Goal: Task Accomplishment & Management: Use online tool/utility

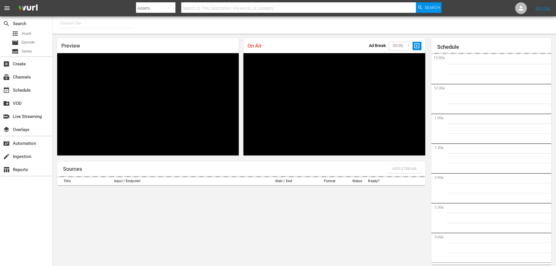
type input "FIFA+ English Global (1781)"
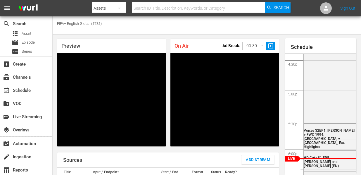
click at [256, 46] on body "menu Search By Assets Search ID, Title, Description, Keywords, or Category Sear…" at bounding box center [180, 87] width 361 height 175
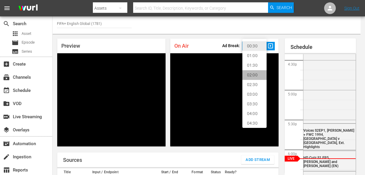
click at [252, 74] on li "02:00" at bounding box center [254, 75] width 24 height 10
type input "120"
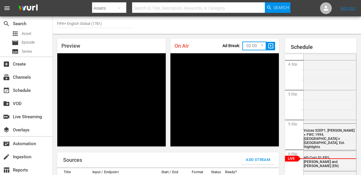
click at [254, 47] on body "menu Search By Assets Search ID, Title, Description, Keywords, or Category Sear…" at bounding box center [180, 87] width 361 height 175
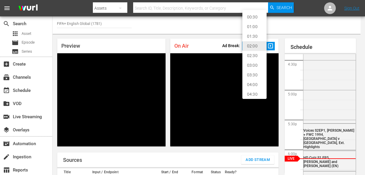
click at [254, 46] on li "02:00" at bounding box center [254, 46] width 24 height 10
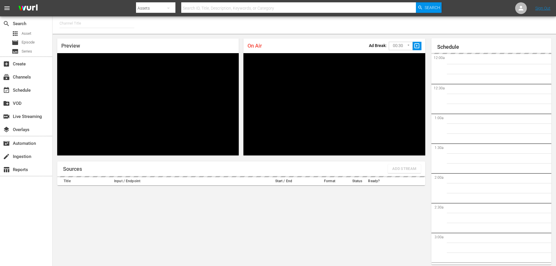
type input "FIFA+ Italian Local (1779)"
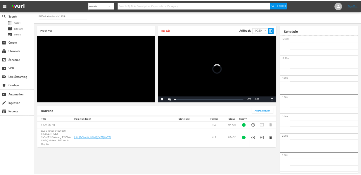
scroll to position [22, 0]
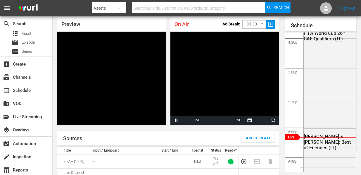
click at [254, 25] on body "menu Search By Assets Search ID, Title, Description, Keywords, or Category Sear…" at bounding box center [180, 65] width 361 height 175
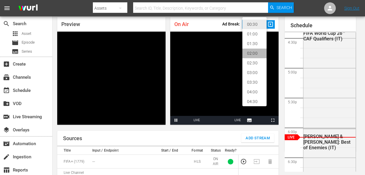
click at [254, 53] on li "02:00" at bounding box center [254, 53] width 24 height 10
type input "120"
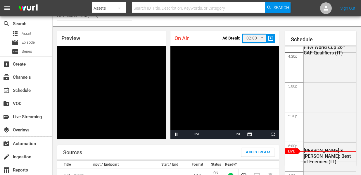
scroll to position [0, 0]
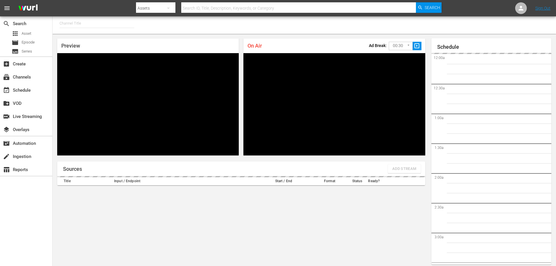
type input "FIFA+ Portuguese Local (1776)"
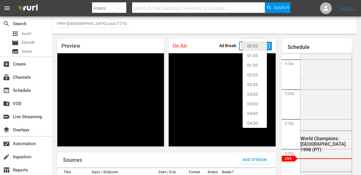
click at [256, 44] on body "menu Search By Assets Search ID, Title, Description, Keywords, or Category Sear…" at bounding box center [180, 87] width 361 height 175
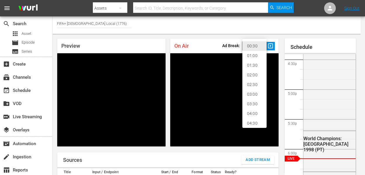
click at [256, 72] on li "02:00" at bounding box center [254, 75] width 24 height 10
type input "120"
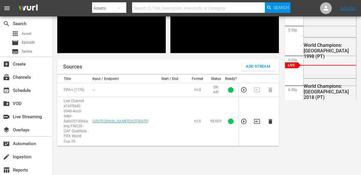
scroll to position [94, 0]
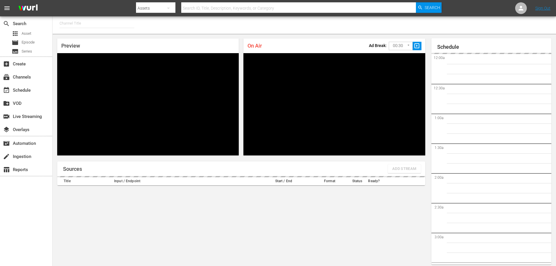
type input "FIFA+ Spanish Global (1780)"
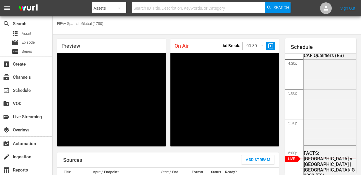
click at [253, 46] on body "menu Search By Assets Search ID, Title, Description, Keywords, or Category Sear…" at bounding box center [180, 87] width 361 height 175
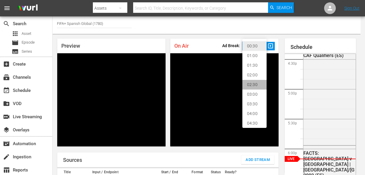
click at [254, 81] on li "02:30" at bounding box center [254, 85] width 24 height 10
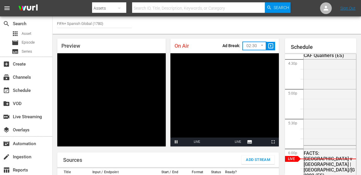
click at [254, 48] on body "menu Search By Assets Search ID, Title, Description, Keywords, or Category Sear…" at bounding box center [180, 87] width 361 height 175
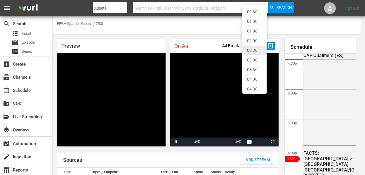
click at [254, 41] on li "02:00" at bounding box center [254, 41] width 24 height 10
type input "120"
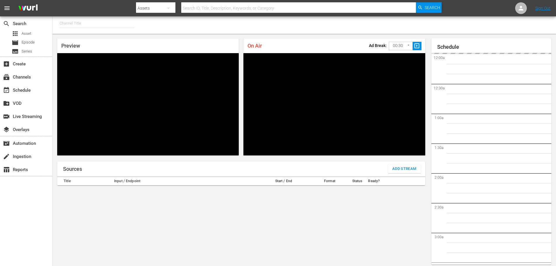
type input "FIFA+ [DEMOGRAPHIC_DATA]-Local-MX (1855)"
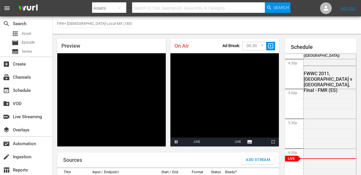
click at [254, 43] on body "menu Search By Assets Search ID, Title, Description, Keywords, or Category Sear…" at bounding box center [180, 87] width 361 height 175
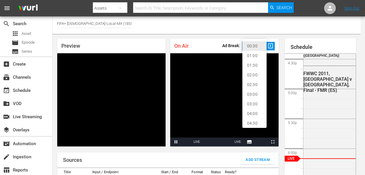
click at [256, 78] on li "02:00" at bounding box center [254, 75] width 24 height 10
type input "120"
